Goal: Ask a question

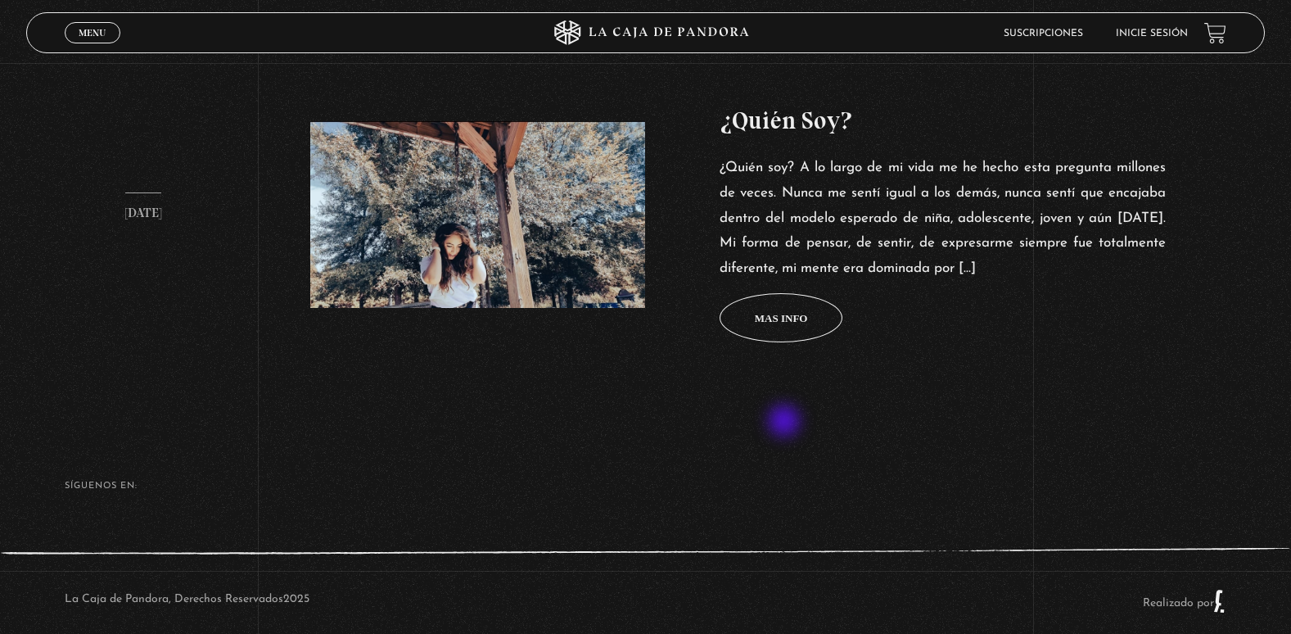
scroll to position [715, 0]
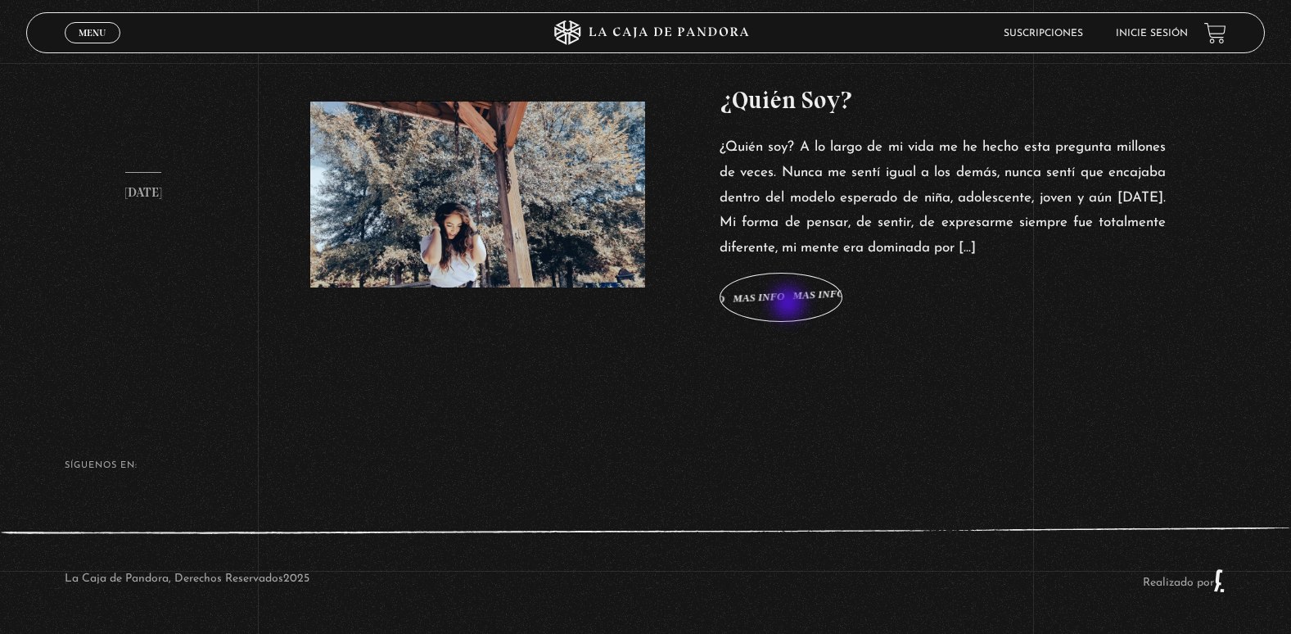
click at [790, 305] on span "Mas info Mas info Mas info Mas info Mas info" at bounding box center [781, 297] width 123 height 49
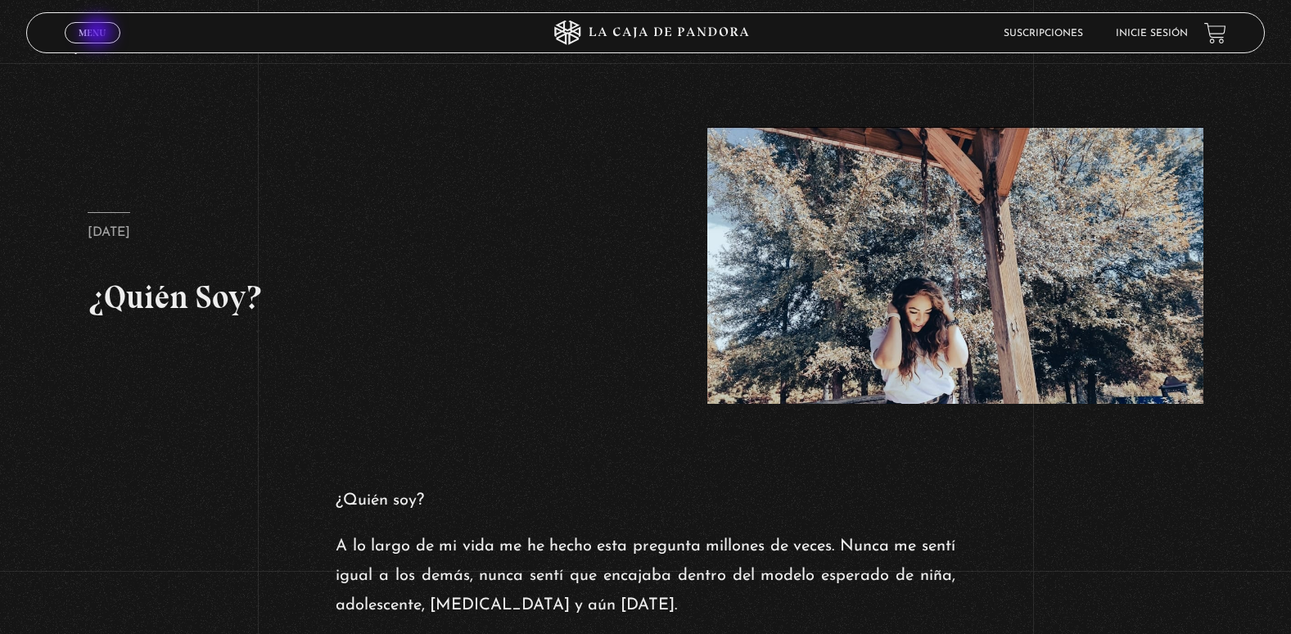
click at [99, 34] on span "Menu" at bounding box center [92, 33] width 27 height 10
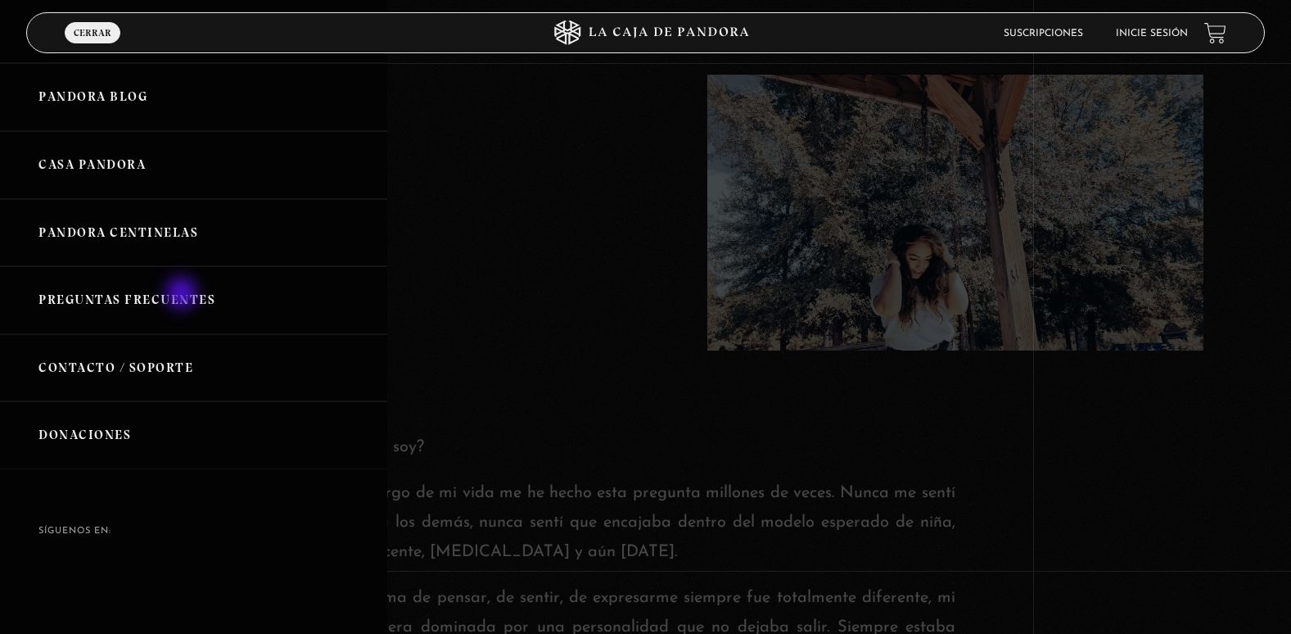
scroll to position [82, 0]
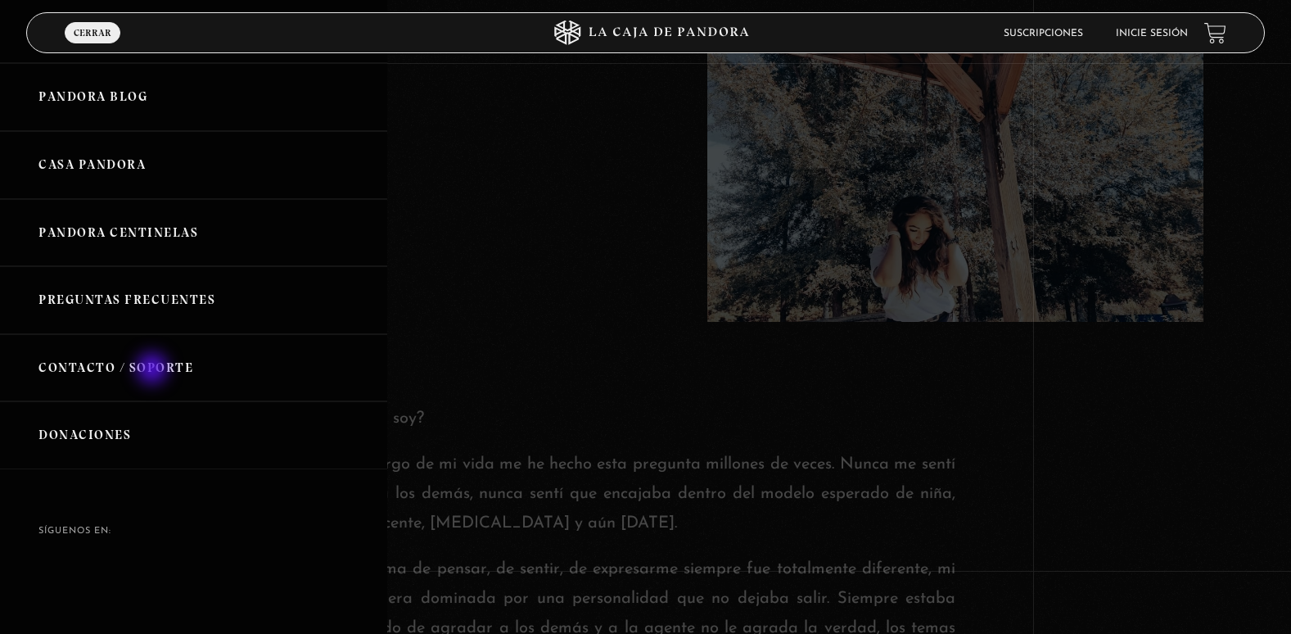
click at [154, 370] on link "Contacto / Soporte" at bounding box center [193, 368] width 387 height 68
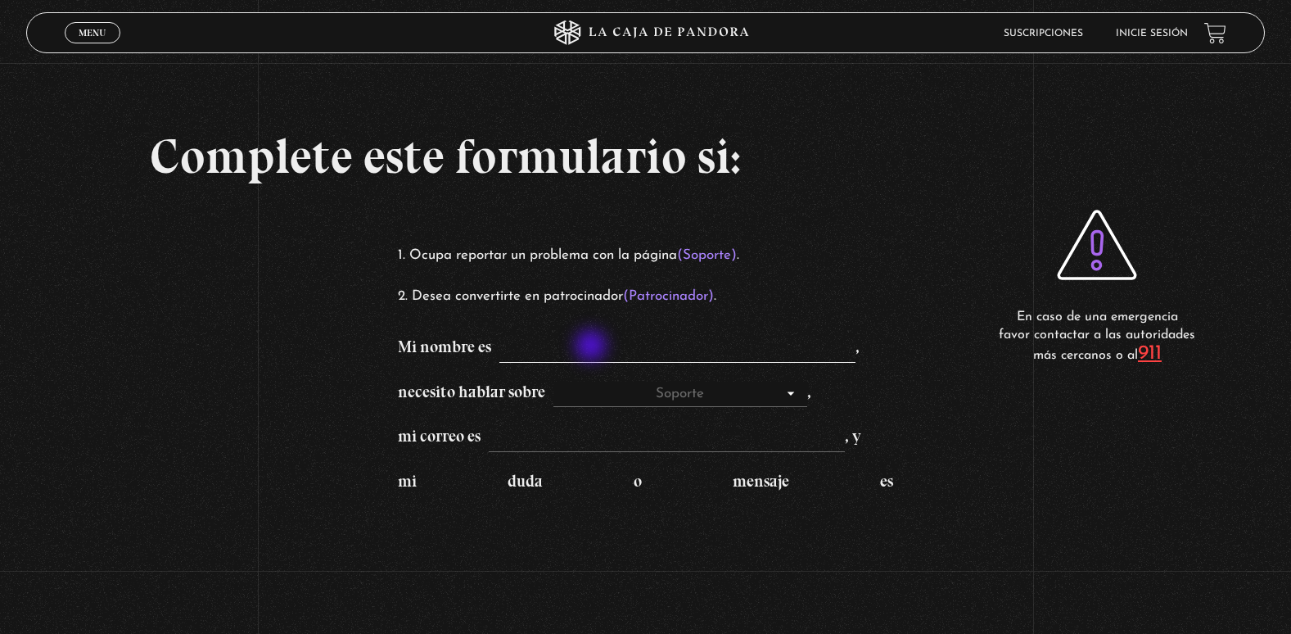
click at [593, 347] on input "Mi nombre es ," at bounding box center [678, 350] width 356 height 26
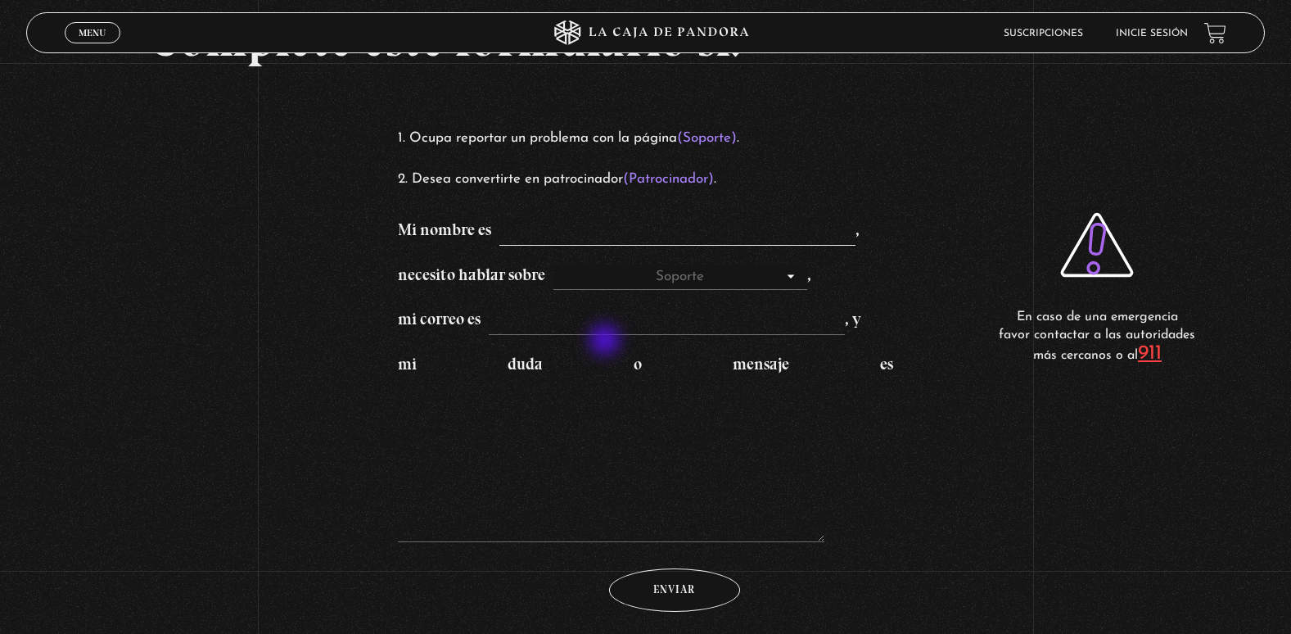
scroll to position [82, 0]
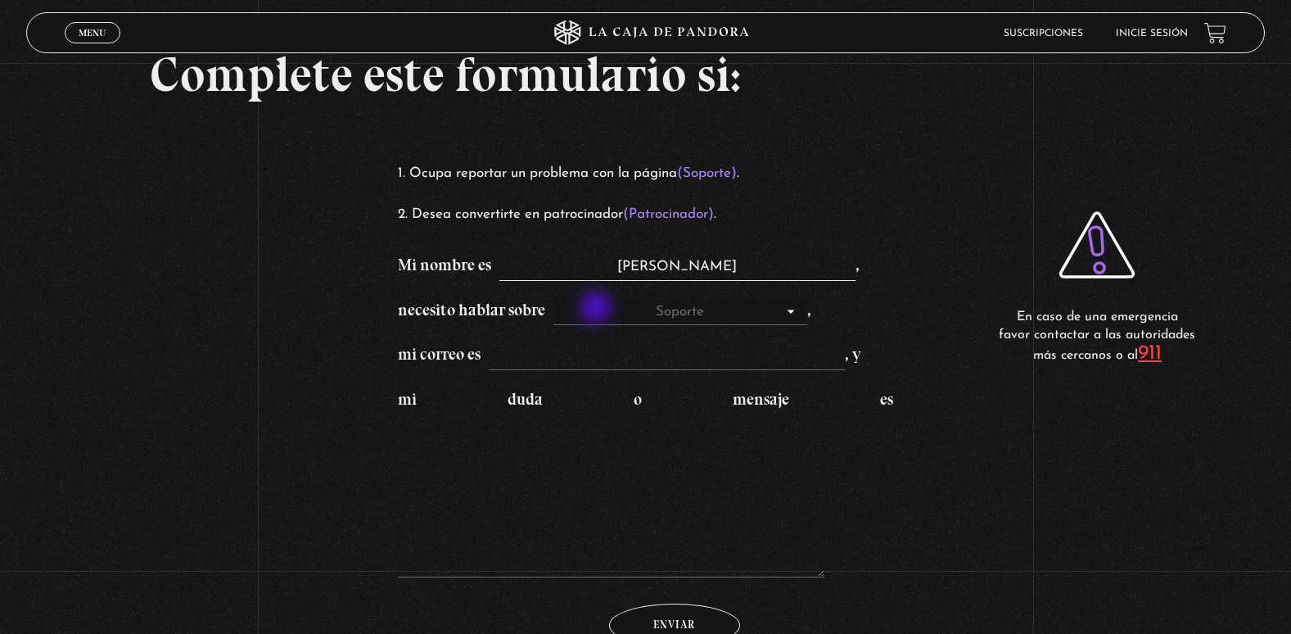
type input "[PERSON_NAME]"
click at [599, 312] on select "Soporte Patrocinadores" at bounding box center [681, 313] width 254 height 26
click at [599, 311] on select "Soporte Patrocinadores" at bounding box center [681, 313] width 254 height 26
click at [776, 348] on input "mi correo es , y" at bounding box center [667, 357] width 356 height 26
click at [753, 304] on select "Soporte Patrocinadores" at bounding box center [681, 313] width 254 height 26
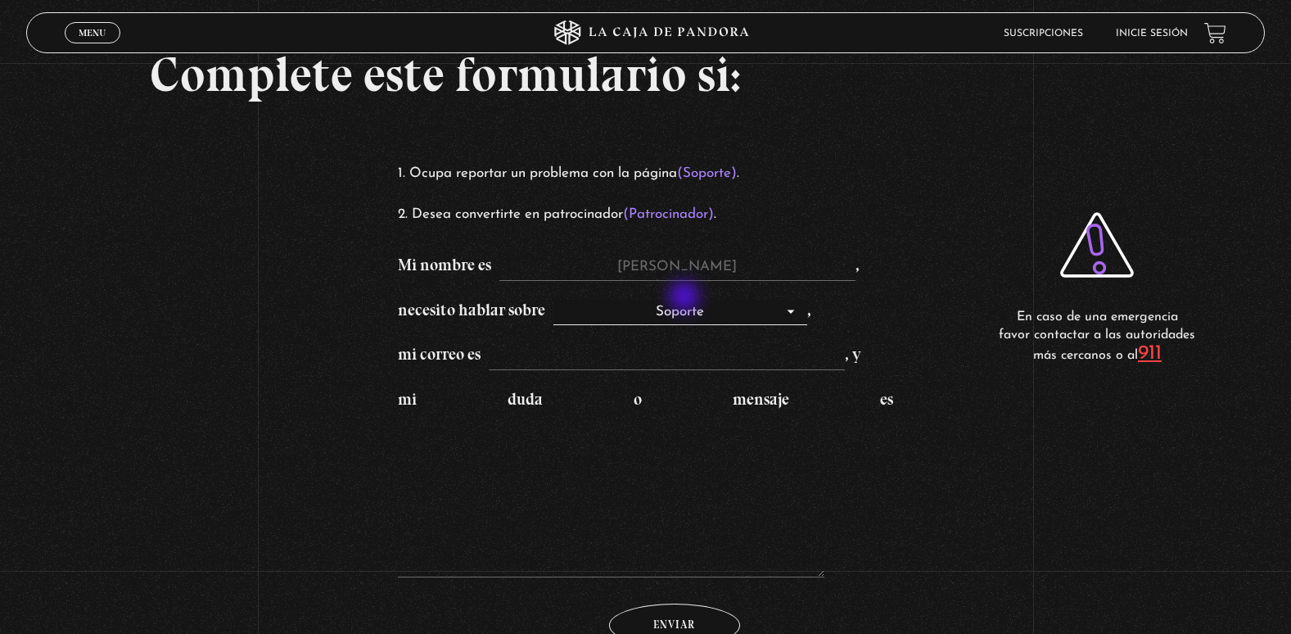
click at [686, 298] on p "necesito hablar sobre Soporte Patrocinadores ," at bounding box center [646, 311] width 496 height 29
click at [686, 314] on select "Soporte Patrocinadores" at bounding box center [681, 313] width 254 height 26
click at [885, 285] on form "Mi nombre es [PERSON_NAME] , necesito hablar sobre Soporte Patrocinadores , mi …" at bounding box center [646, 449] width 496 height 395
click at [721, 316] on select "Soporte Patrocinadores" at bounding box center [681, 313] width 254 height 26
select select "Patrocinadores"
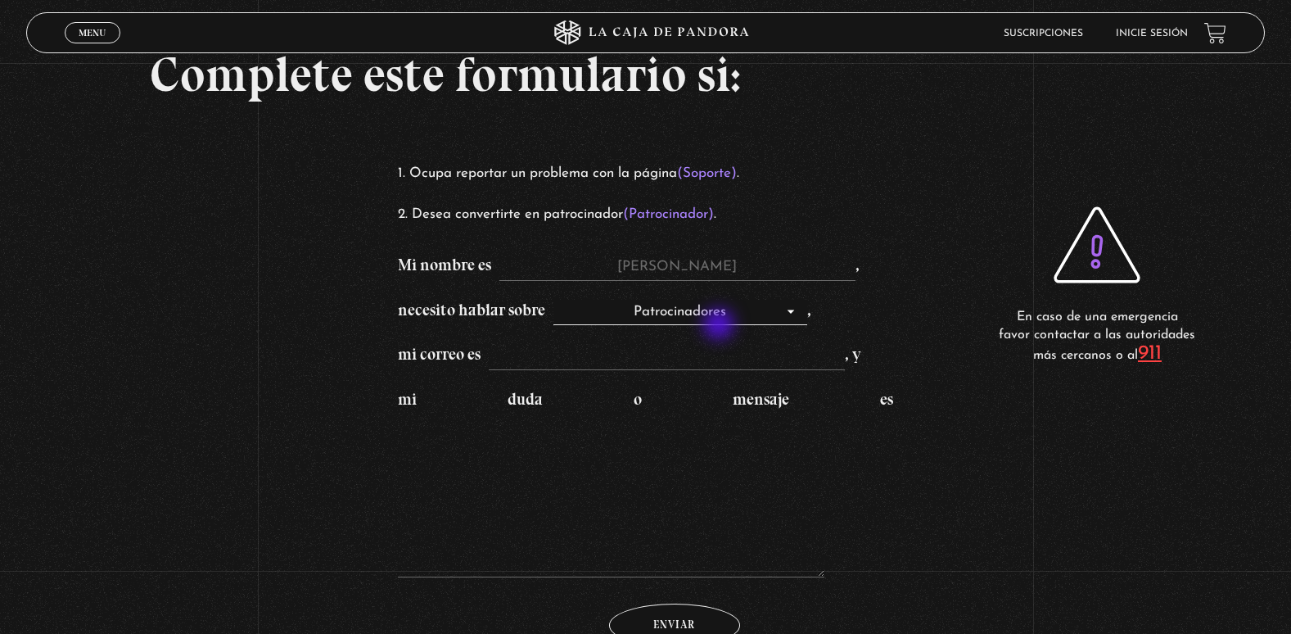
click at [563, 300] on select "Soporte Patrocinadores" at bounding box center [681, 313] width 254 height 26
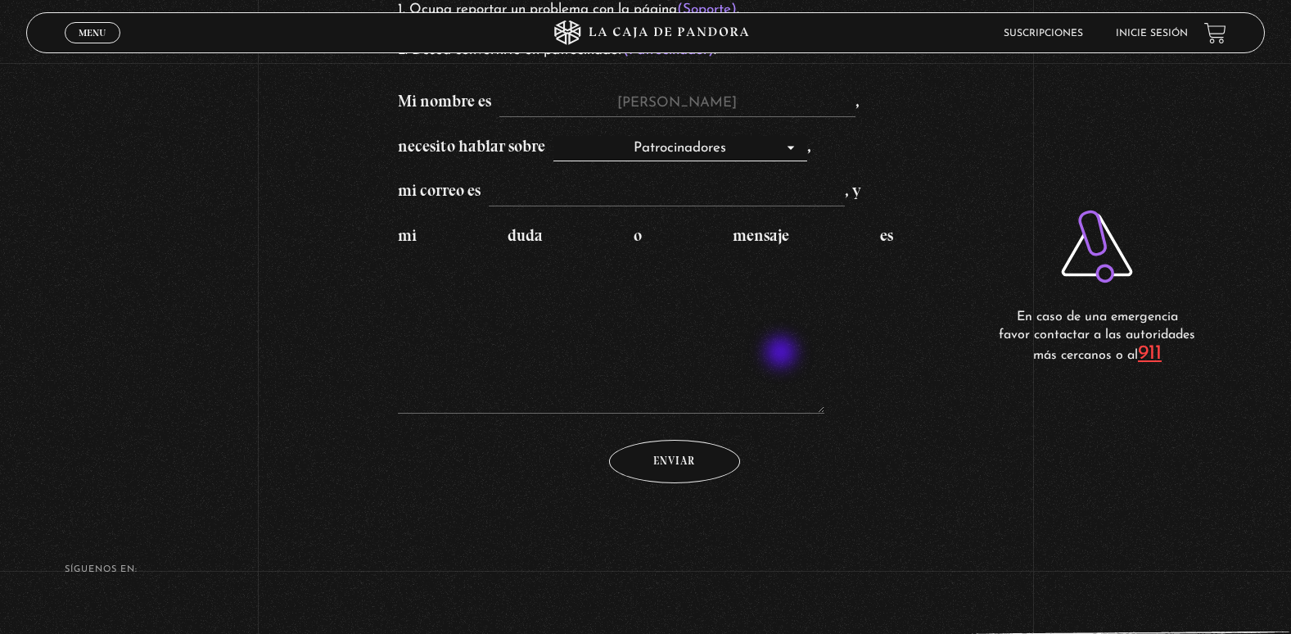
scroll to position [164, 0]
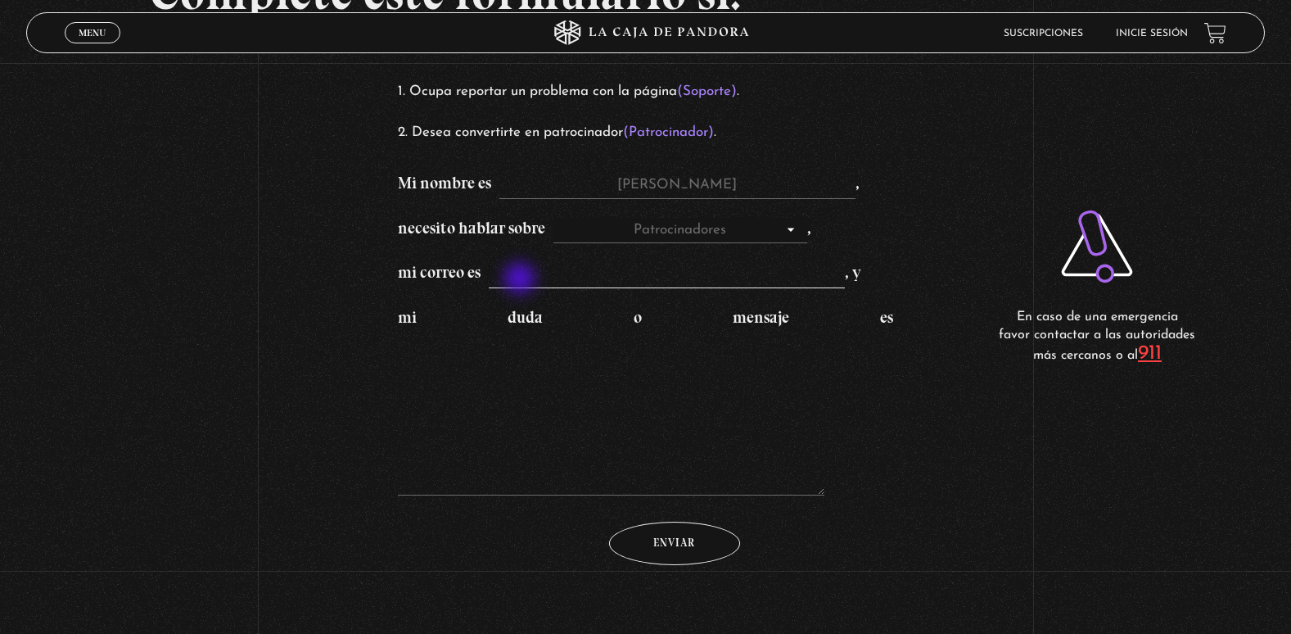
click at [522, 280] on input "mi correo es , y" at bounding box center [667, 275] width 356 height 26
type input "[EMAIL_ADDRESS][DOMAIN_NAME]"
click at [558, 487] on textarea "mi duda o mensaje es" at bounding box center [611, 414] width 427 height 164
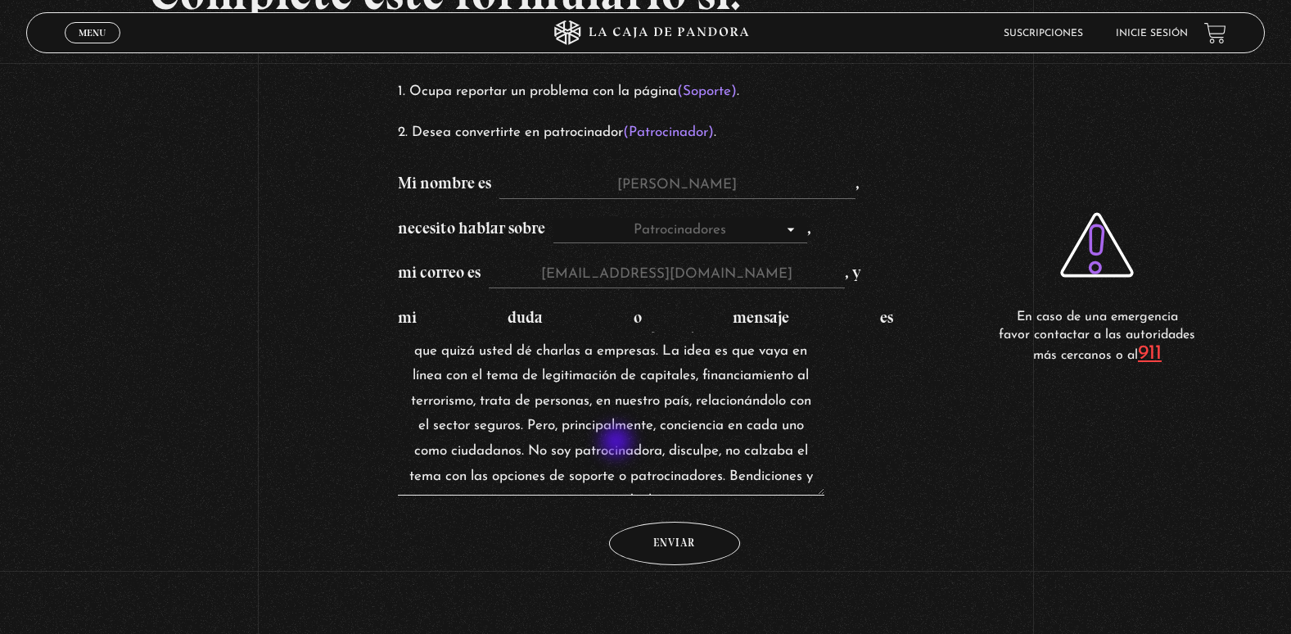
scroll to position [62, 0]
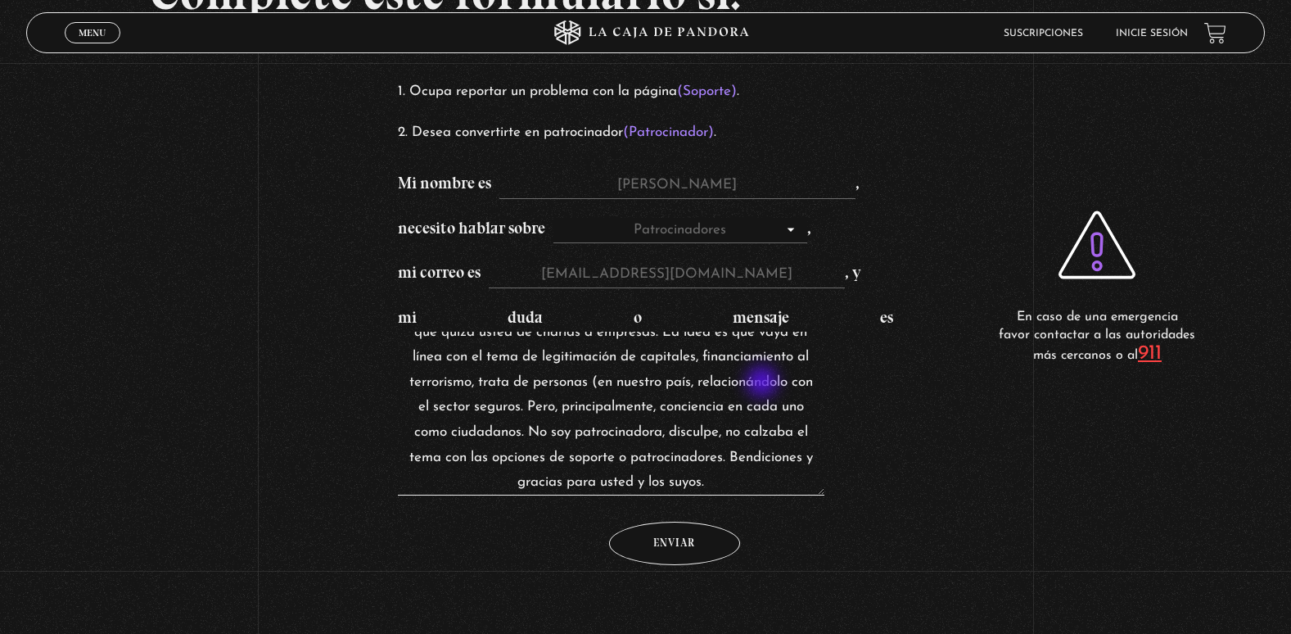
drag, startPoint x: 764, startPoint y: 383, endPoint x: 760, endPoint y: 376, distance: 8.4
click at [763, 383] on textarea "Hola [PERSON_NAME]. Espero estés super bien. No escucho desde hace años sus cha…" at bounding box center [611, 414] width 427 height 164
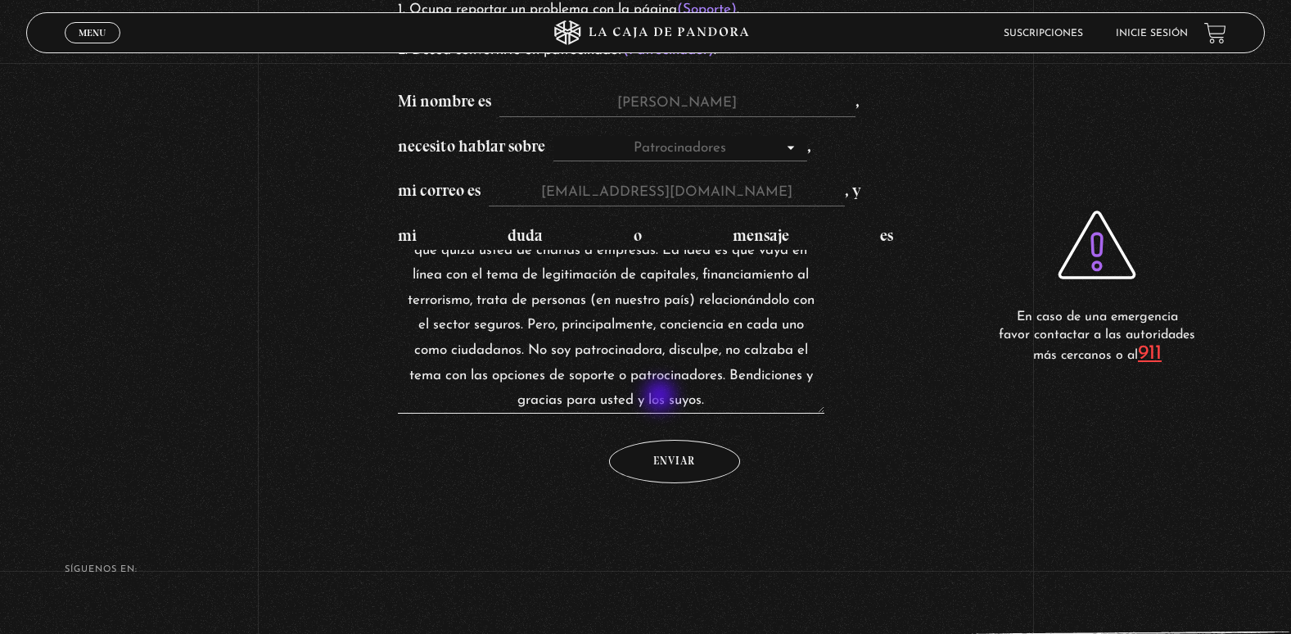
click at [662, 397] on textarea "Hola [PERSON_NAME]. Espero estés super bien. No escucho desde hace años sus cha…" at bounding box center [611, 332] width 427 height 164
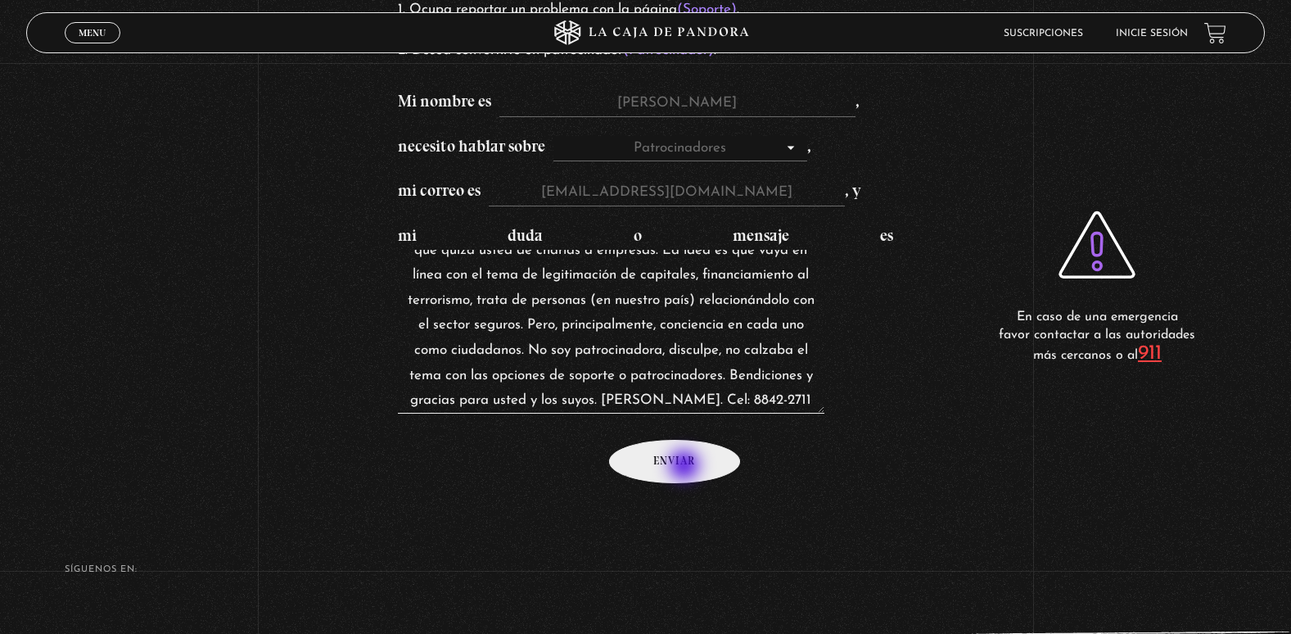
type textarea "Hola [PERSON_NAME]. Espero estés super bien. No escucho desde hace años sus cha…"
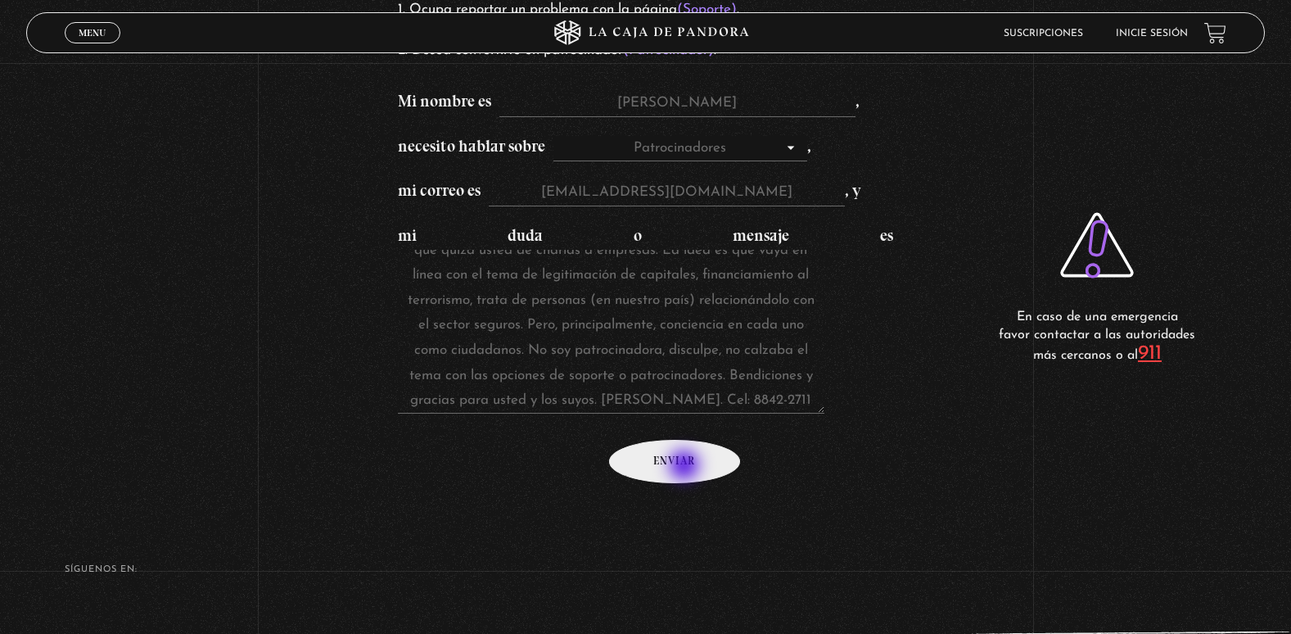
click at [686, 467] on input "Enviar" at bounding box center [674, 461] width 131 height 43
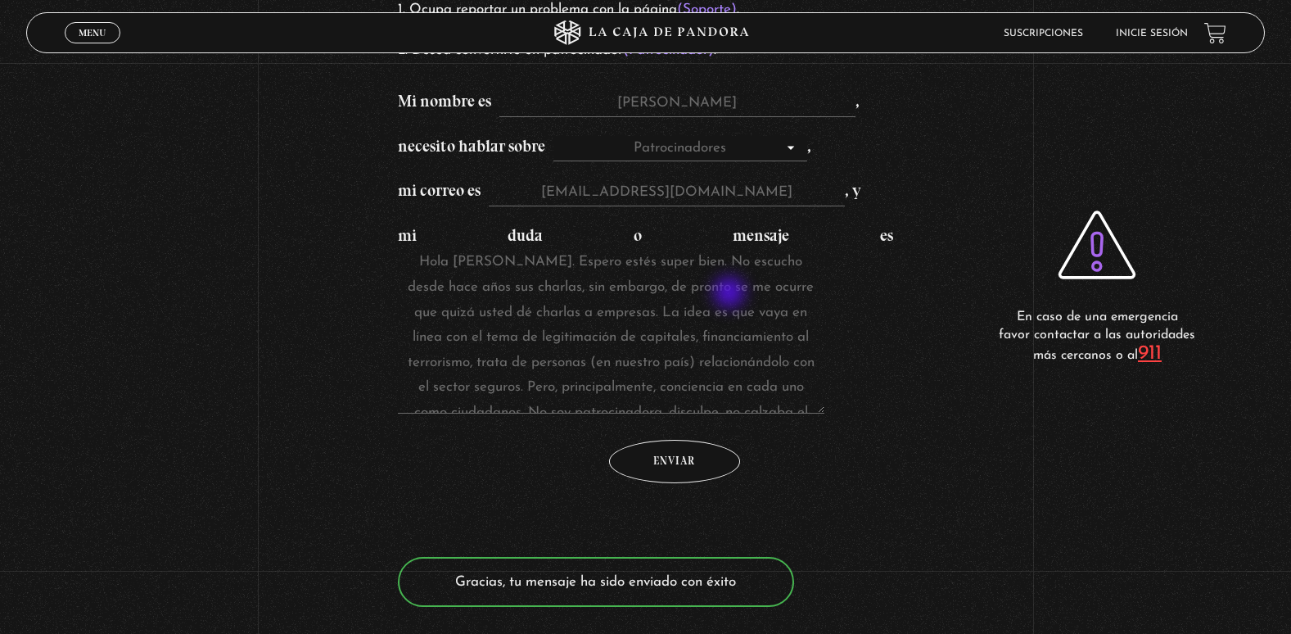
scroll to position [0, 0]
